Goal: Find specific page/section: Find specific page/section

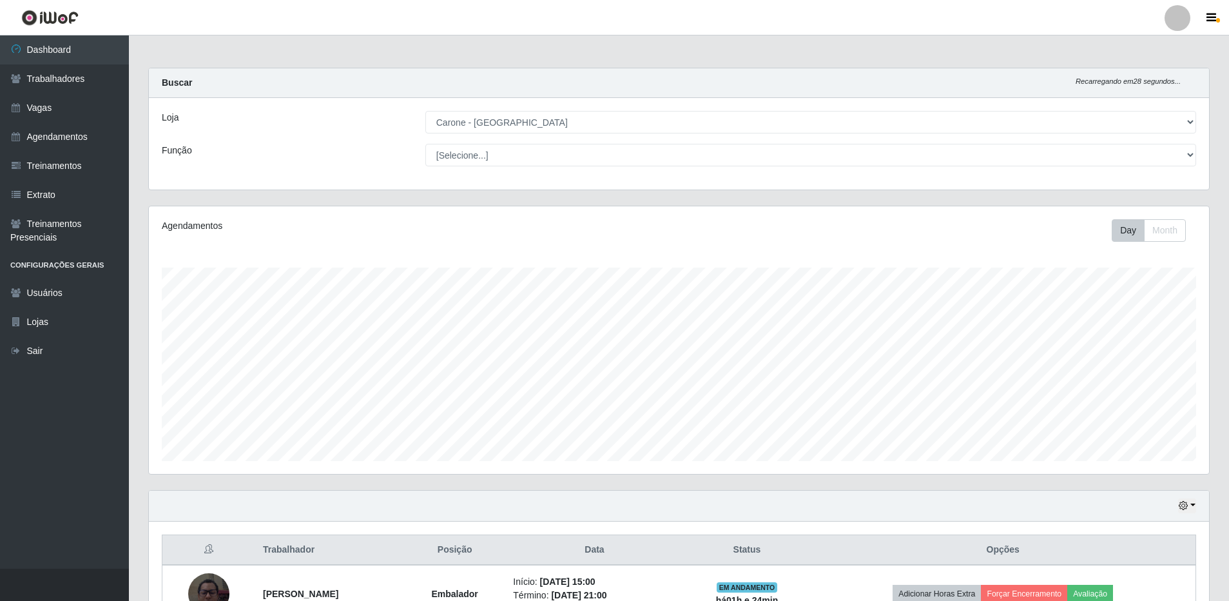
select select "524"
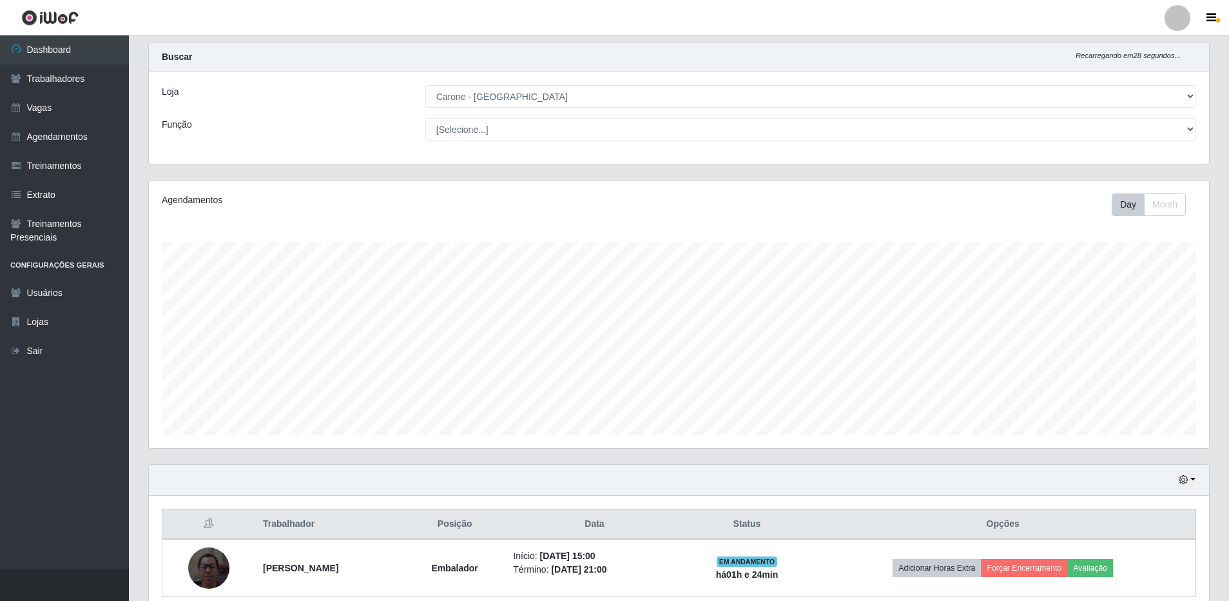
scroll to position [268, 1060]
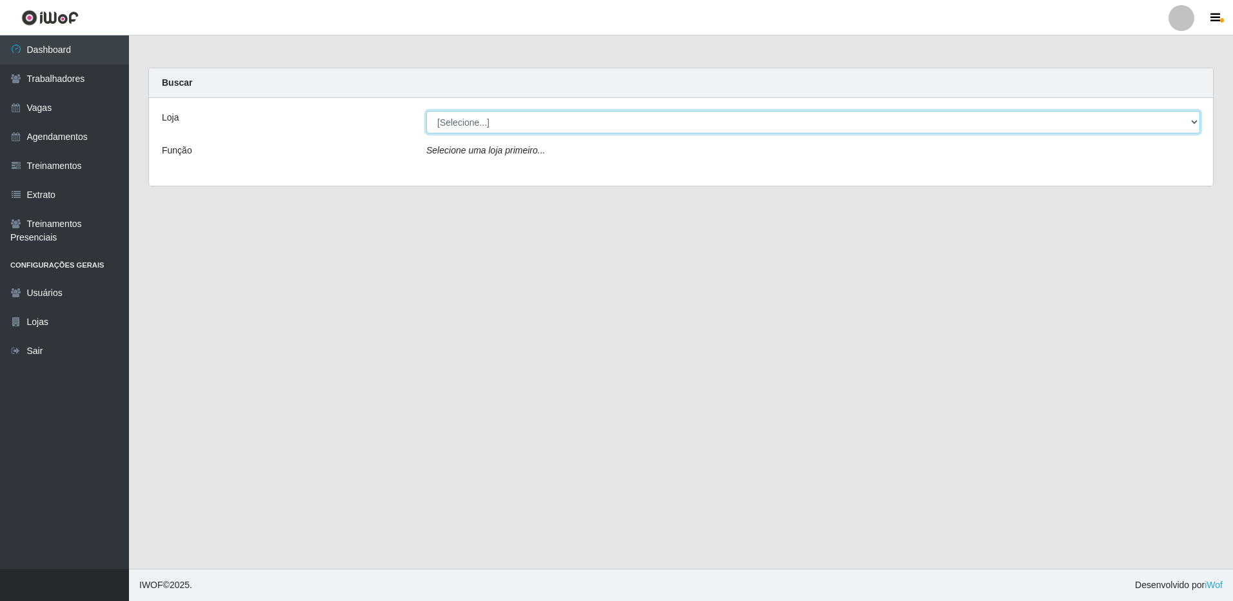
click at [490, 123] on select "[Selecione...] [GEOGRAPHIC_DATA] - [GEOGRAPHIC_DATA]" at bounding box center [813, 122] width 774 height 23
select select "524"
click at [426, 111] on select "[Selecione...] Carone - Jardim da Penha" at bounding box center [813, 122] width 774 height 23
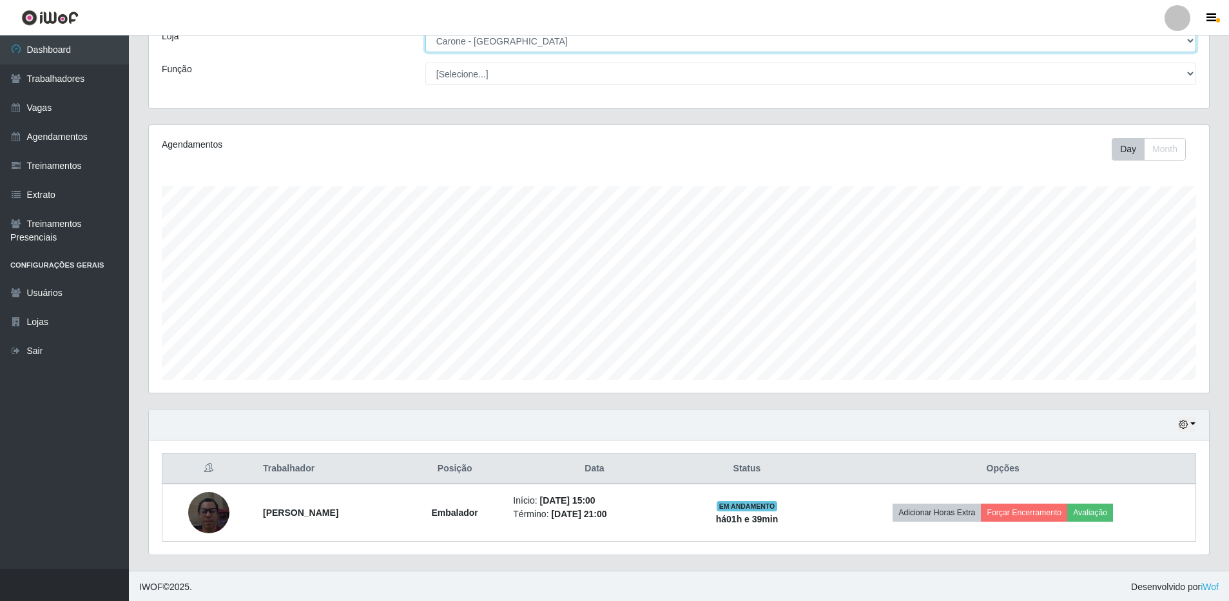
scroll to position [83, 0]
